Goal: Information Seeking & Learning: Check status

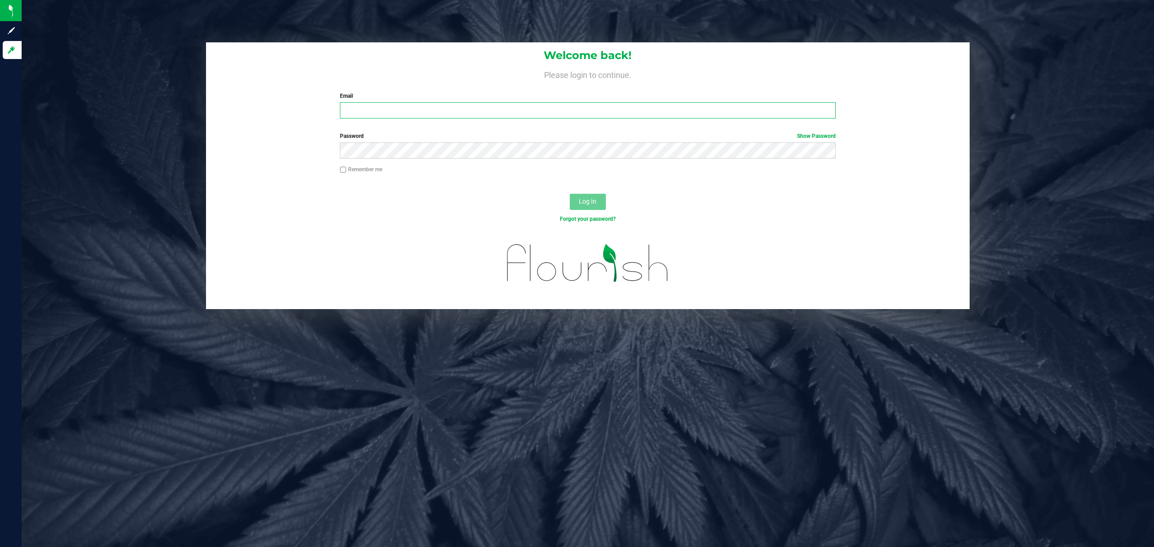
click at [555, 113] on input "Email" at bounding box center [588, 110] width 496 height 16
type input "aross@liveparallel.com"
click at [570, 194] on button "Log In" at bounding box center [588, 202] width 36 height 16
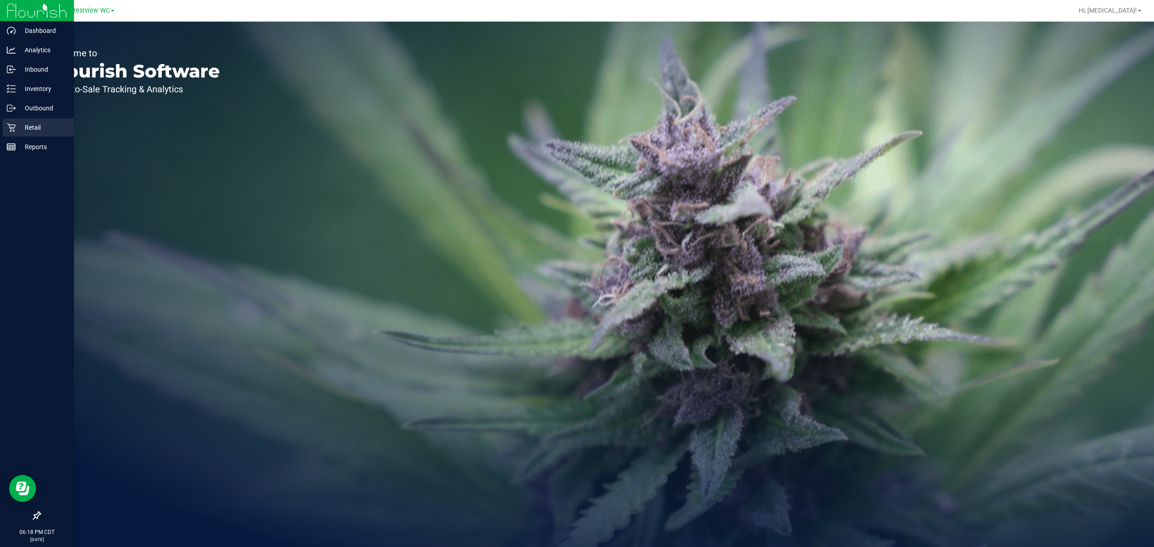
click at [27, 129] on p "Retail" at bounding box center [43, 127] width 54 height 11
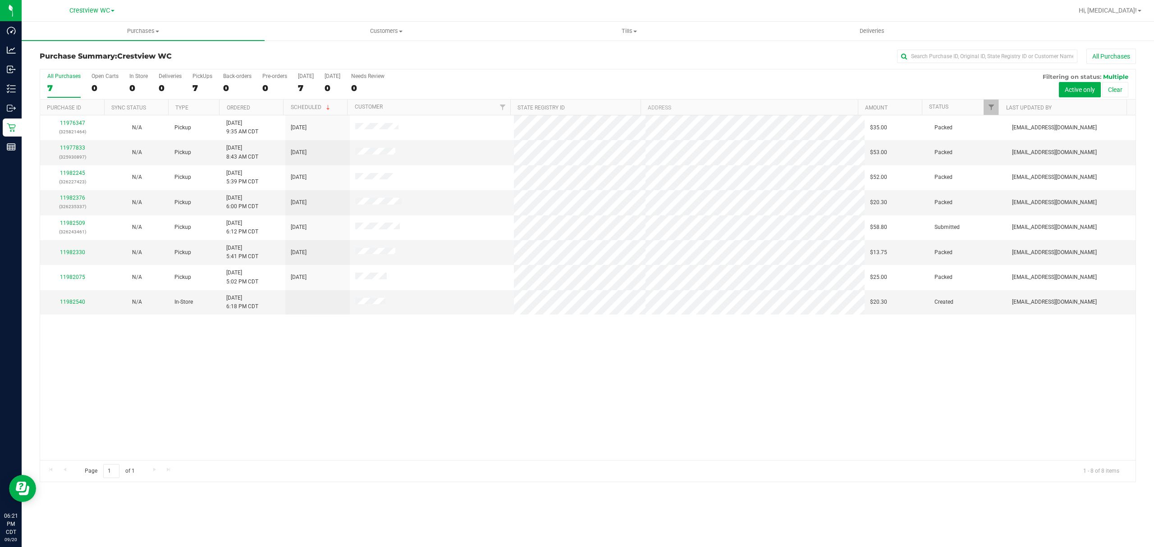
click at [817, 435] on div "11976347 (325821464) N/A Pickup 9/20/2025 9:35 AM CDT 9/20/2025 $35.00 Packed l…" at bounding box center [587, 287] width 1095 height 345
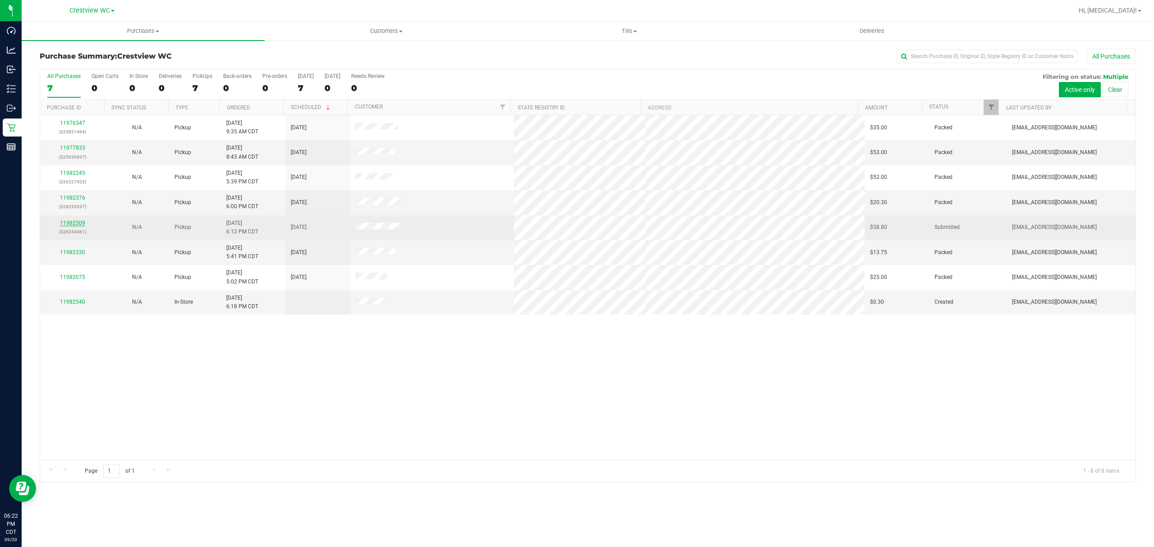
click at [77, 224] on link "11982509" at bounding box center [72, 223] width 25 height 6
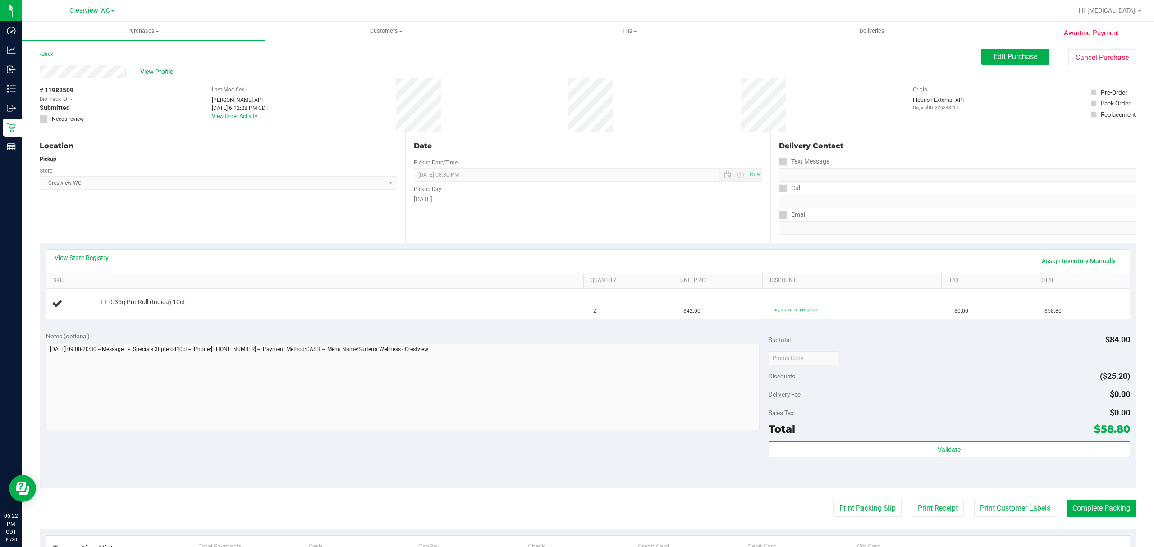
click at [100, 252] on div "View State Registry Assign Inventory Manually" at bounding box center [587, 261] width 1083 height 23
click at [94, 260] on link "View State Registry" at bounding box center [82, 257] width 54 height 9
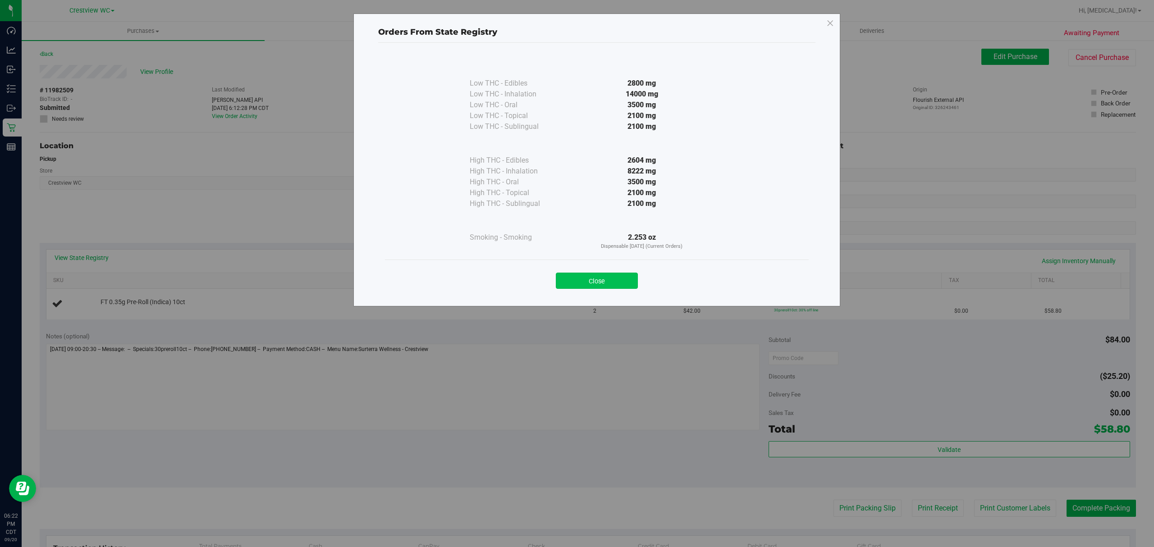
click at [624, 283] on button "Close" at bounding box center [597, 281] width 82 height 16
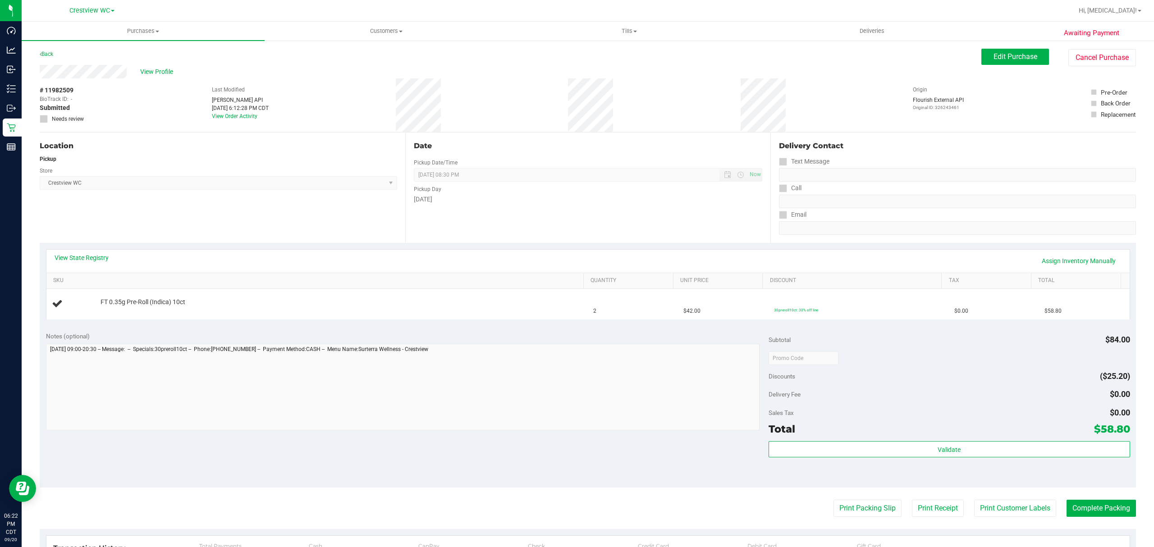
click at [565, 206] on div "Date Pickup Date/Time 09/20/2025 Now 09/20/2025 08:30 PM Now Pickup Day Saturday" at bounding box center [587, 187] width 365 height 110
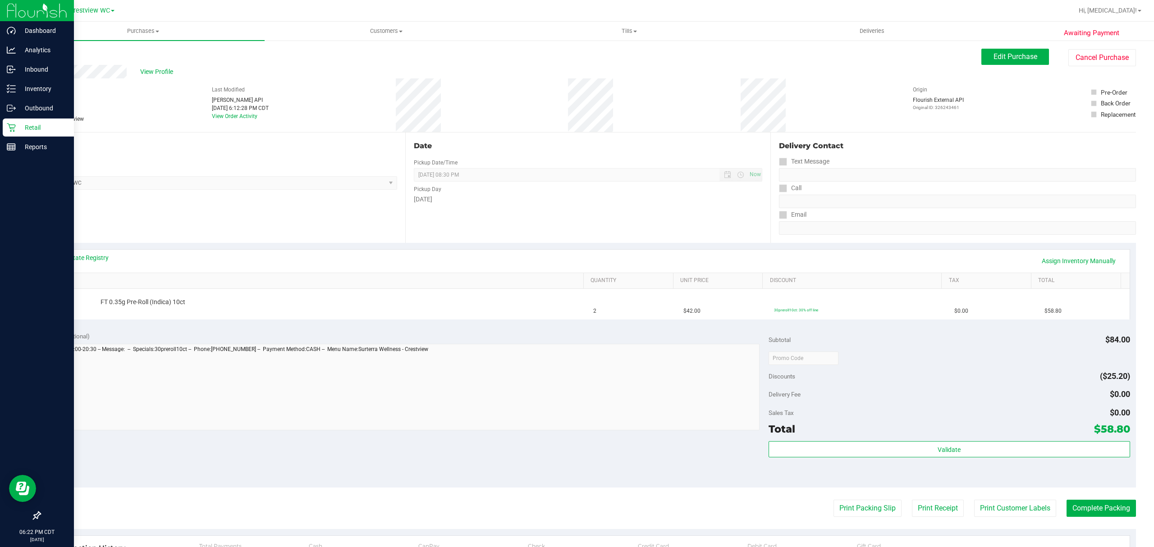
click at [11, 129] on icon at bounding box center [11, 127] width 9 height 9
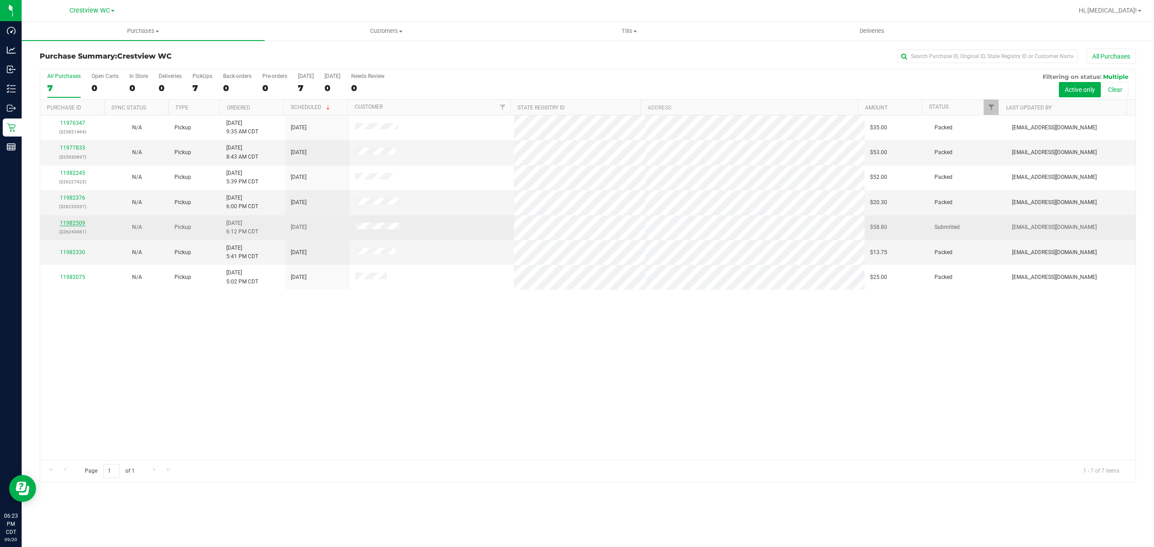
click at [73, 225] on link "11982509" at bounding box center [72, 223] width 25 height 6
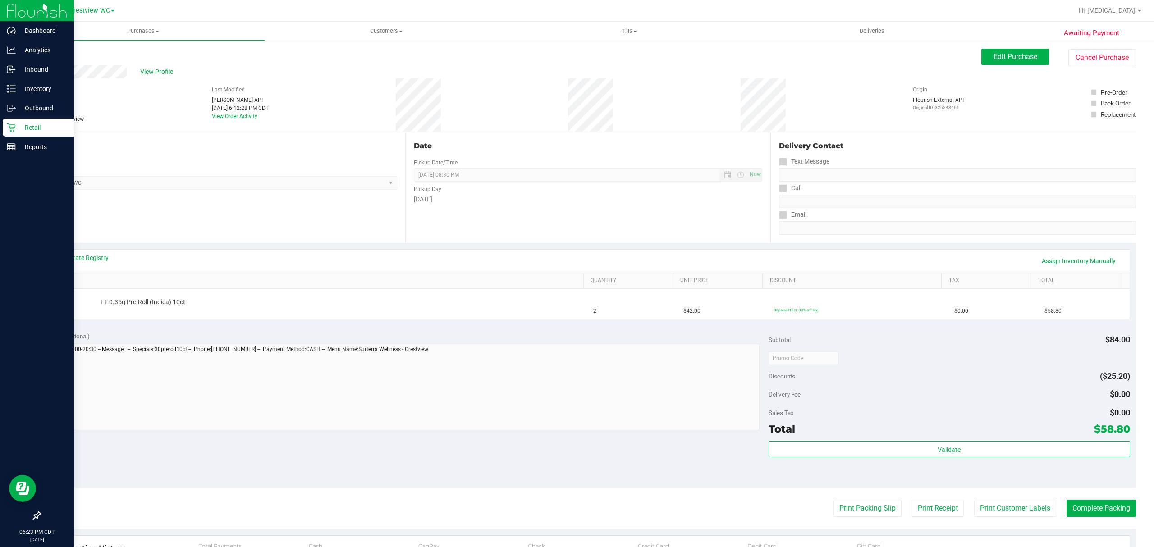
click at [11, 123] on icon at bounding box center [11, 127] width 9 height 9
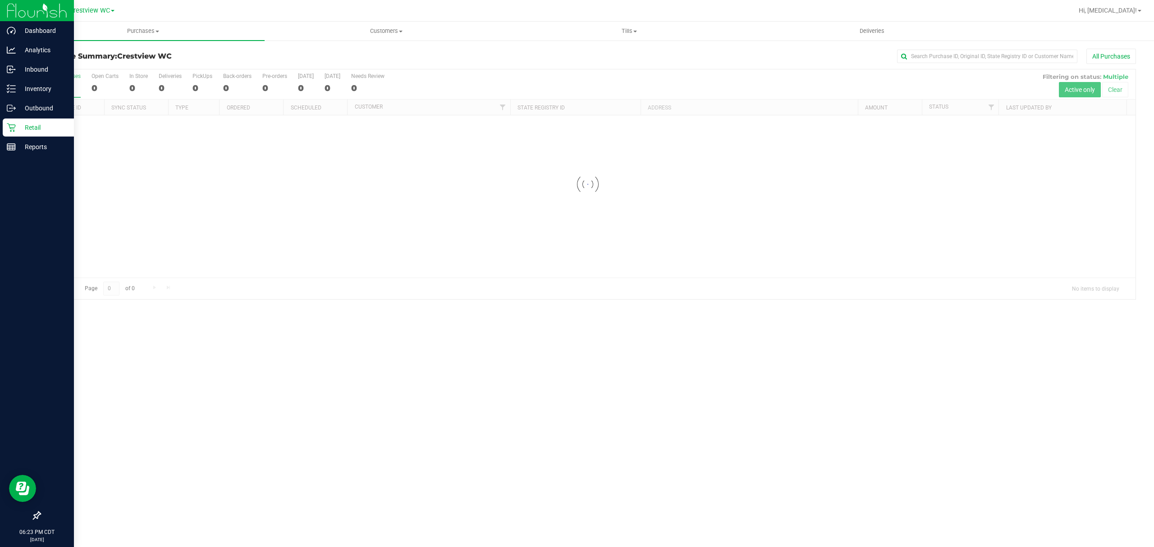
click at [32, 505] on div at bounding box center [37, 332] width 74 height 350
click at [35, 512] on icon at bounding box center [36, 515] width 9 height 9
click at [32, 516] on input "checkbox" at bounding box center [32, 516] width 0 height 0
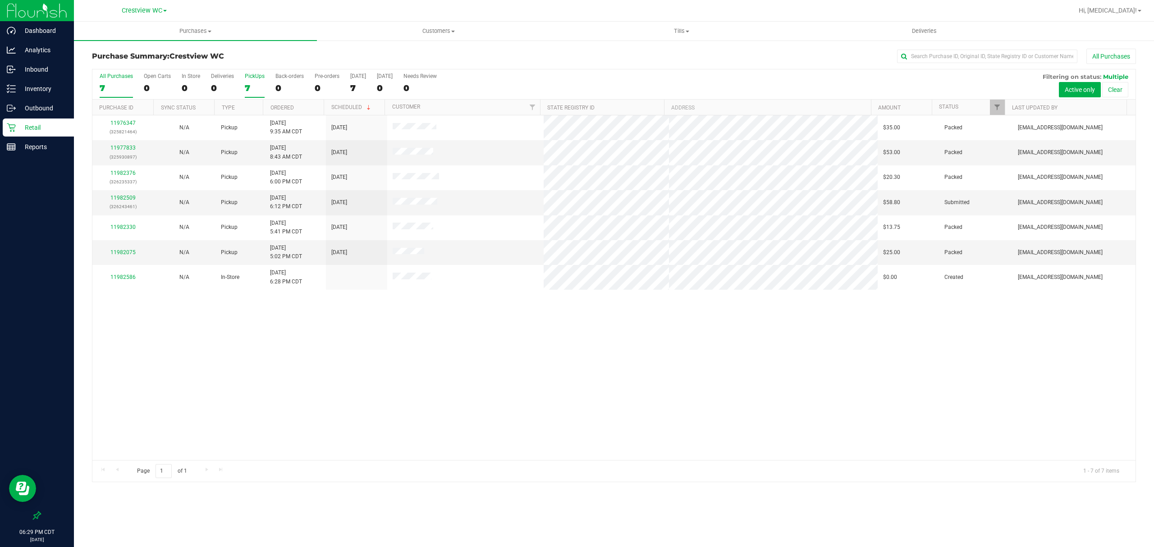
click at [253, 87] on div "7" at bounding box center [255, 88] width 20 height 10
click at [0, 0] on input "PickUps 7" at bounding box center [0, 0] width 0 height 0
click at [46, 144] on p "Reports" at bounding box center [43, 146] width 54 height 11
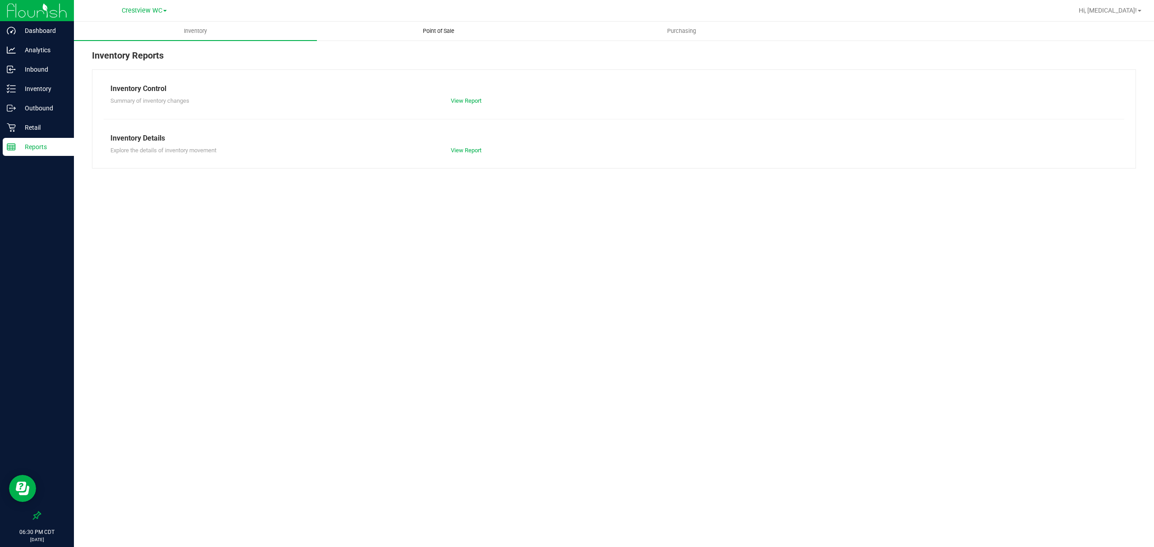
click at [445, 27] on span "Point of Sale" at bounding box center [438, 31] width 56 height 8
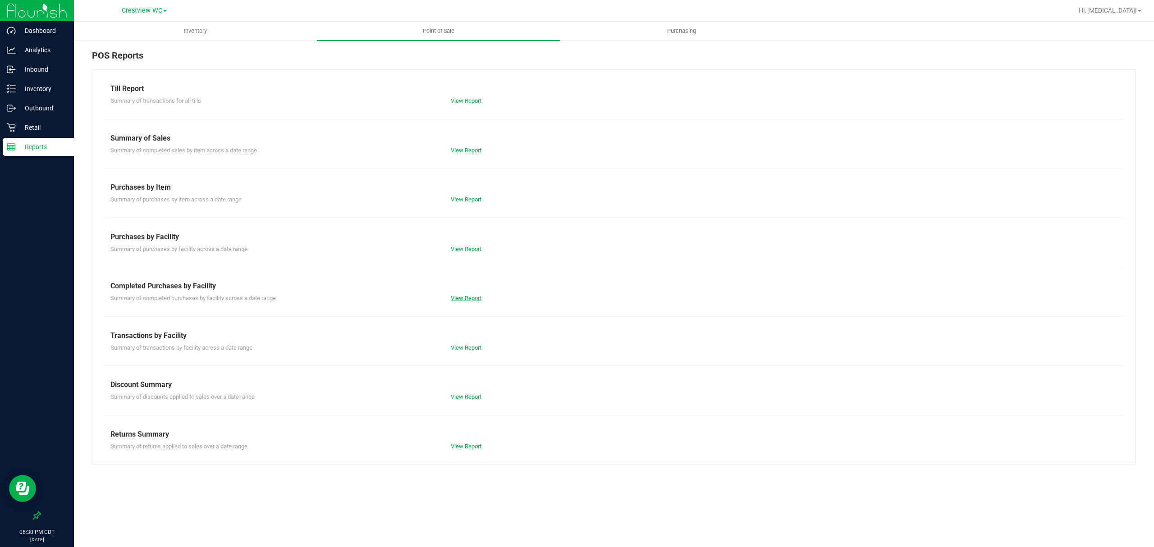
click at [474, 300] on link "View Report" at bounding box center [466, 298] width 31 height 7
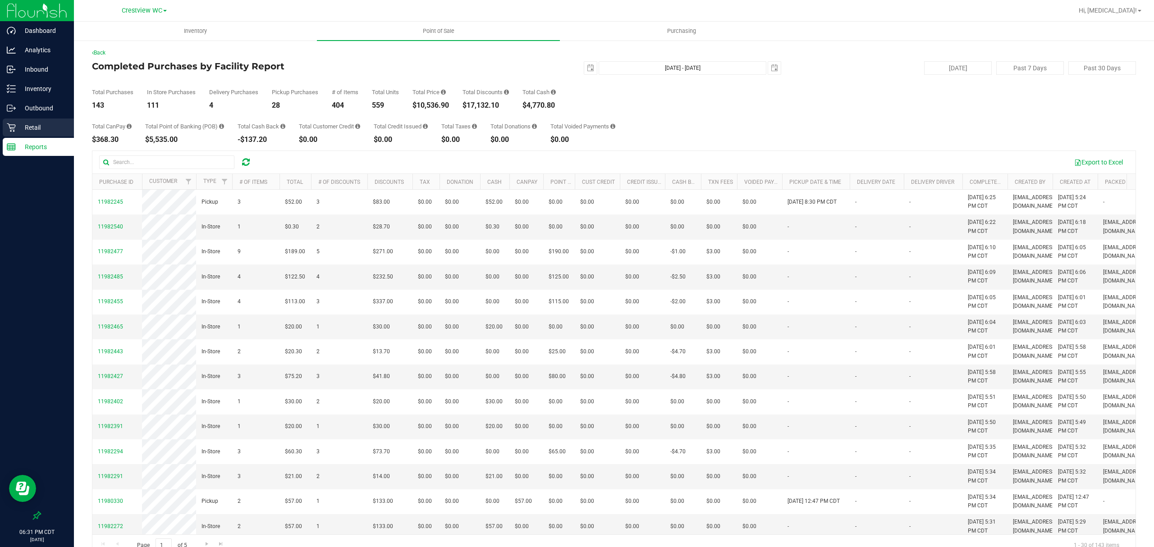
click at [33, 134] on div "Retail" at bounding box center [38, 128] width 71 height 18
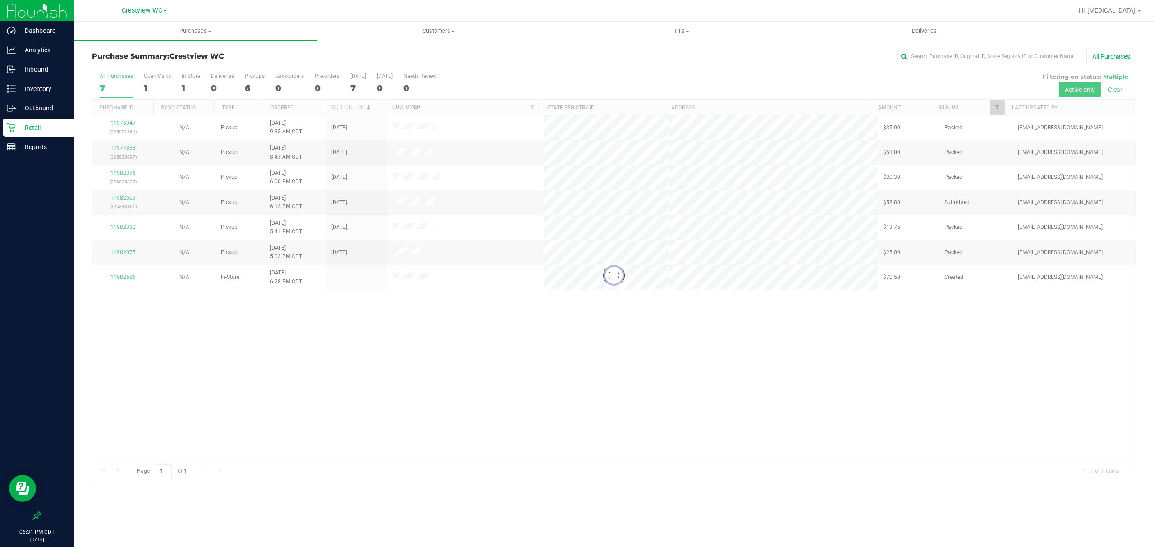
click at [422, 374] on div at bounding box center [613, 275] width 1043 height 412
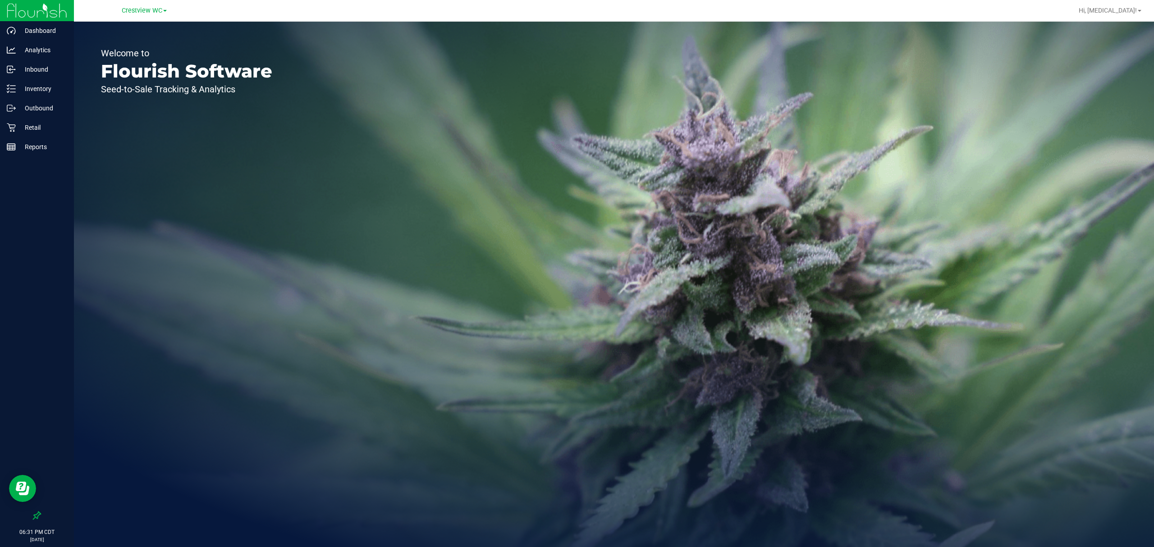
click at [543, 317] on div "Welcome to Flourish Software Seed-to-Sale Tracking & Analytics" at bounding box center [614, 284] width 1080 height 525
click at [31, 125] on p "Retail" at bounding box center [43, 127] width 54 height 11
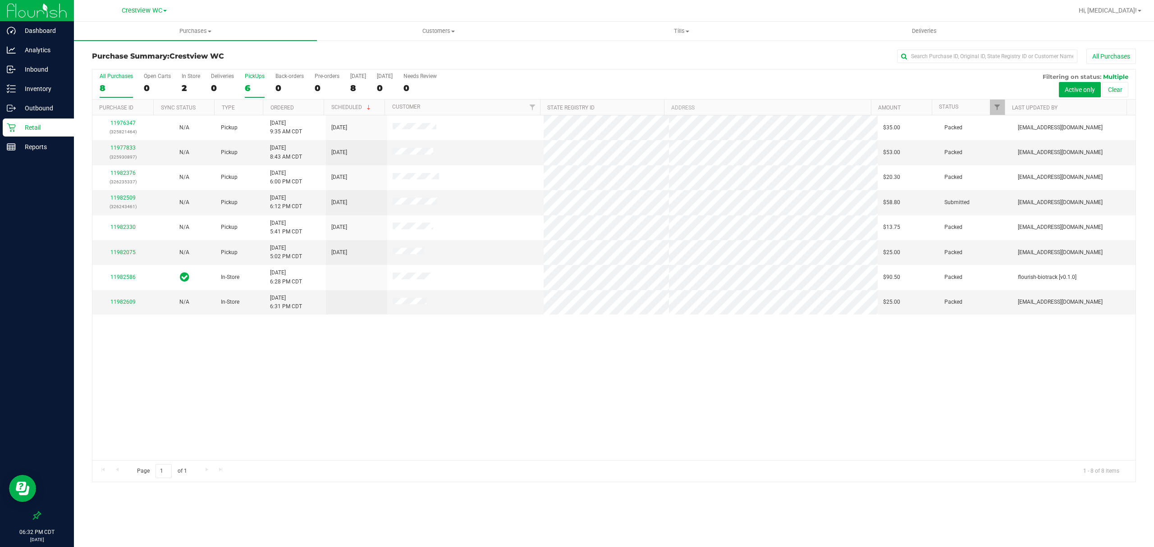
click at [249, 87] on div "6" at bounding box center [255, 88] width 20 height 10
click at [0, 0] on input "PickUps 6" at bounding box center [0, 0] width 0 height 0
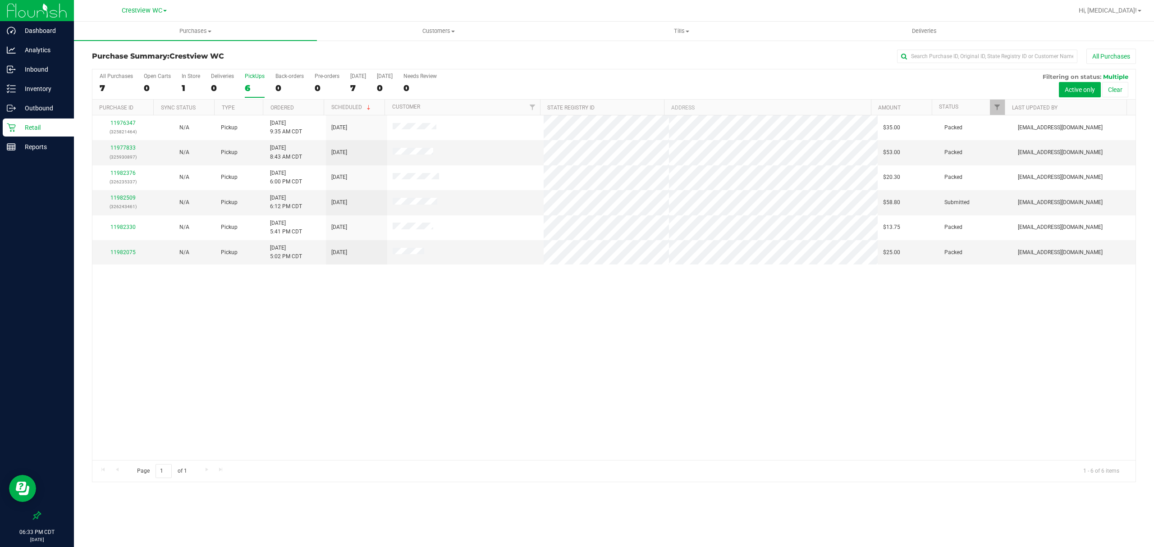
click at [420, 352] on div "11976347 (325821464) N/A Pickup 9/20/2025 9:35 AM CDT 9/20/2025 $35.00 Packed l…" at bounding box center [613, 287] width 1043 height 345
click at [17, 152] on p "Reports" at bounding box center [43, 146] width 54 height 11
